Goal: Find specific page/section: Find specific page/section

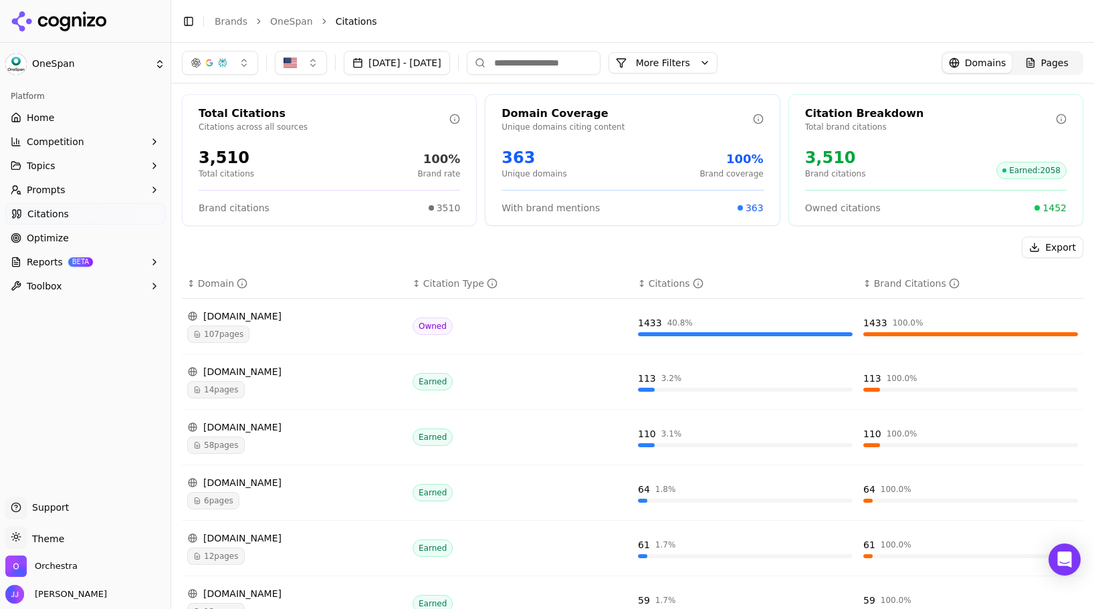
click at [62, 118] on link "Home" at bounding box center [85, 117] width 160 height 21
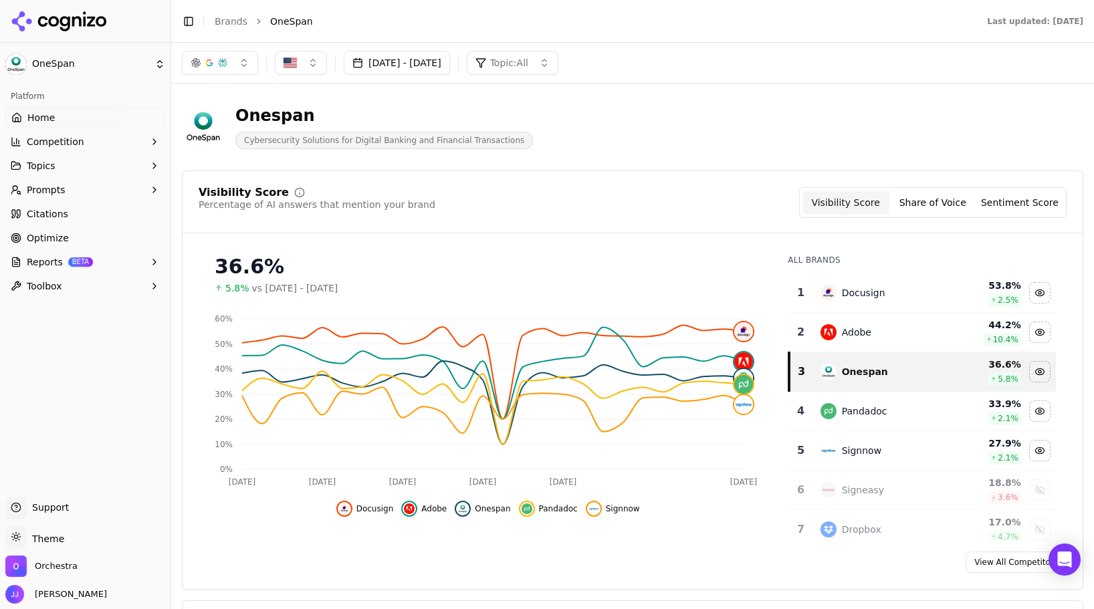
click at [74, 114] on link "Home" at bounding box center [85, 117] width 160 height 21
click at [79, 215] on link "Citations" at bounding box center [85, 213] width 160 height 21
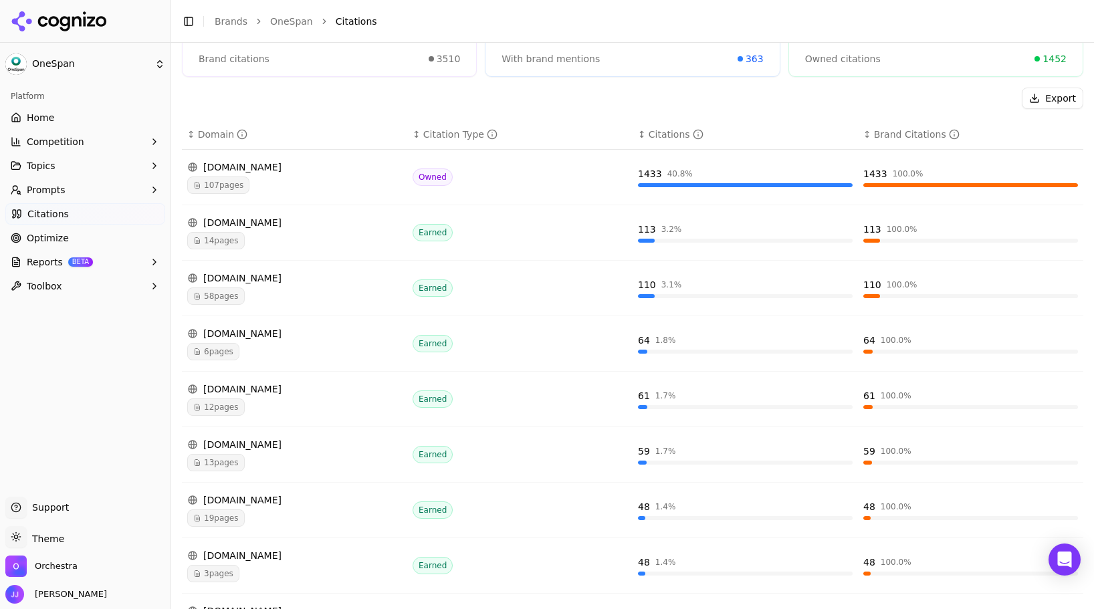
scroll to position [150, 0]
click at [212, 186] on span "107 pages" at bounding box center [218, 184] width 62 height 17
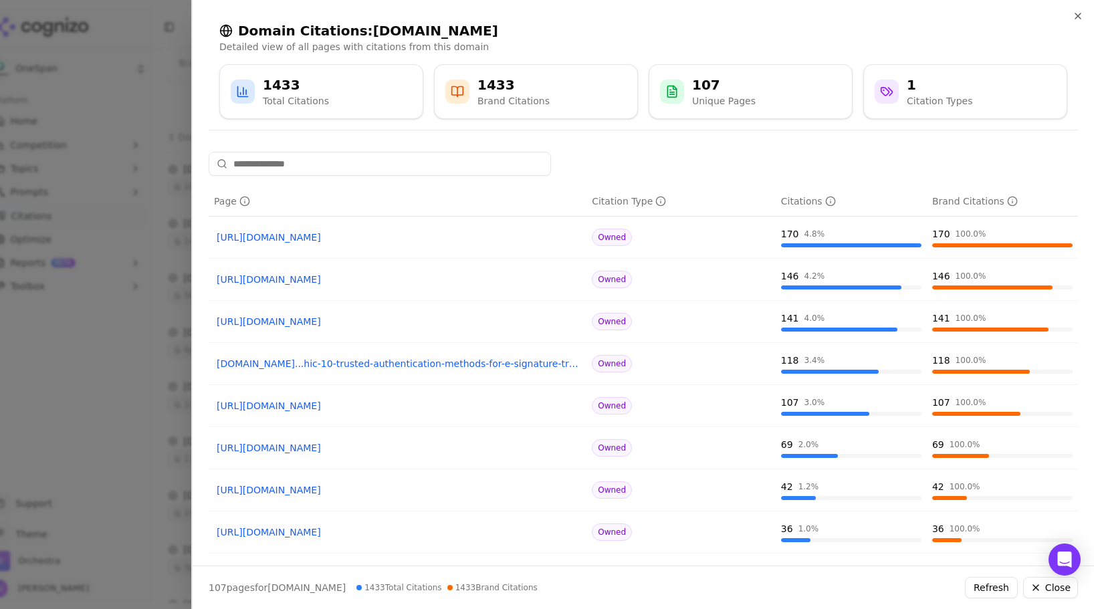
click at [152, 130] on div at bounding box center [547, 304] width 1094 height 609
